Goal: Task Accomplishment & Management: Manage account settings

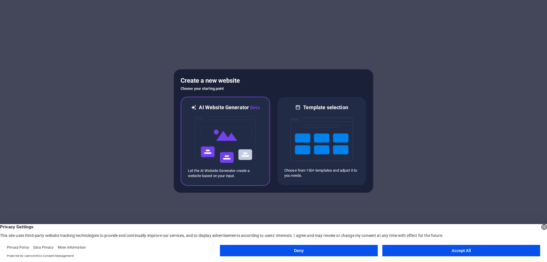
click at [212, 128] on img at bounding box center [225, 139] width 63 height 57
